Goal: Transaction & Acquisition: Purchase product/service

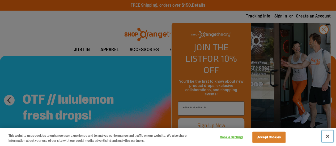
click at [325, 136] on button "Close" at bounding box center [327, 137] width 12 height 12
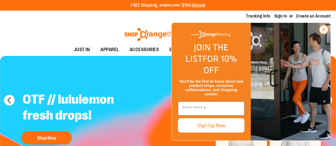
click at [328, 137] on body "Skip to Content The store will not work correctly when cookies are disabled. FR…" at bounding box center [168, 73] width 336 height 146
click at [321, 34] on circle "Close dialog" at bounding box center [323, 29] width 9 height 9
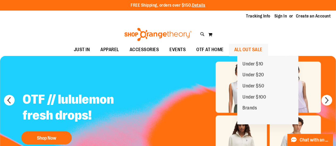
click at [250, 52] on span "ALL OUT SALE" at bounding box center [248, 50] width 28 height 12
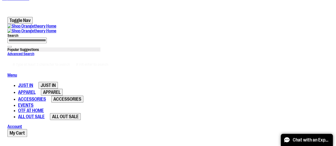
scroll to position [6, 0]
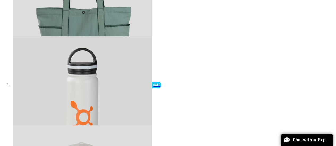
scroll to position [277, 0]
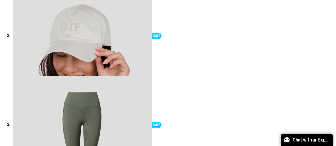
scroll to position [371, 0]
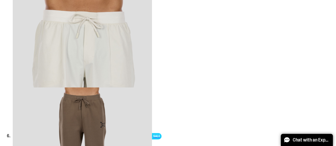
scroll to position [684, 0]
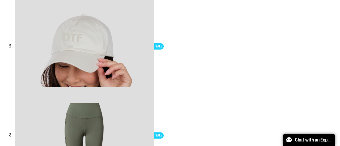
scroll to position [340, 0]
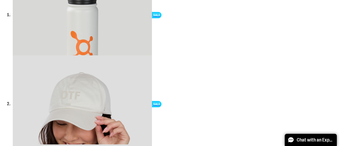
type input "**********"
